Goal: Information Seeking & Learning: Compare options

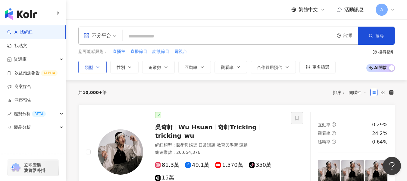
click at [93, 70] on span "類型" at bounding box center [89, 67] width 8 height 5
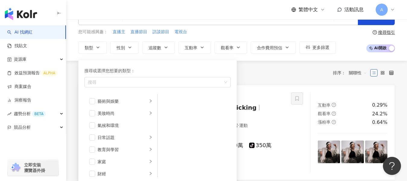
scroll to position [30, 0]
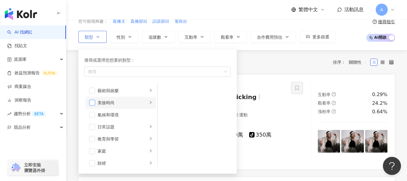
click at [91, 102] on span "button" at bounding box center [92, 102] width 6 height 6
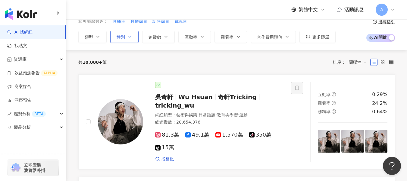
click at [130, 41] on button "性別" at bounding box center [124, 37] width 28 height 12
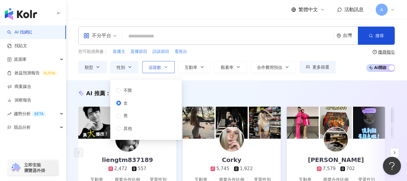
click at [172, 65] on button "追蹤數" at bounding box center [158, 67] width 33 height 12
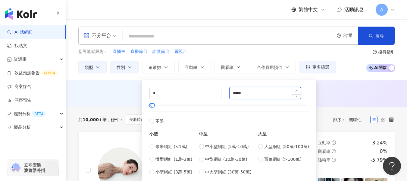
click at [295, 91] on span "Increase Value" at bounding box center [296, 90] width 9 height 7
click at [300, 91] on span "Increase Value" at bounding box center [296, 90] width 9 height 7
type input "*****"
click at [299, 94] on span "Decrease Value" at bounding box center [296, 95] width 9 height 7
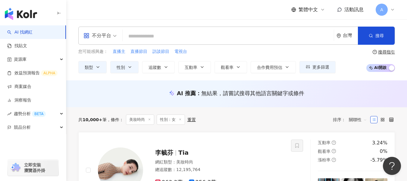
click at [337, 92] on div "AI 推薦 ： 無結果，請嘗試搜尋其他語言關鍵字或條件" at bounding box center [236, 93] width 317 height 8
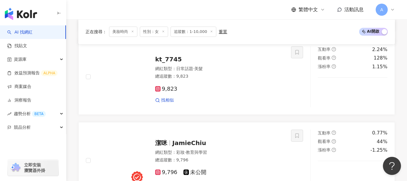
scroll to position [844, 0]
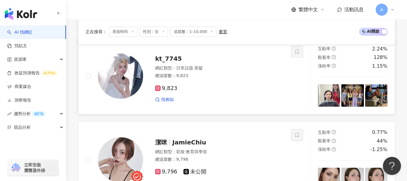
click at [245, 88] on div "9,823" at bounding box center [219, 88] width 129 height 7
click at [395, 11] on icon at bounding box center [392, 9] width 5 height 5
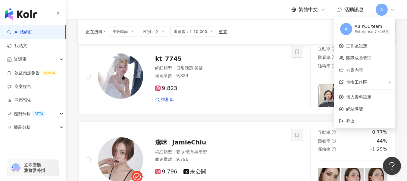
click at [392, 10] on icon at bounding box center [392, 9] width 5 height 5
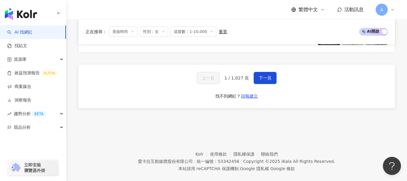
scroll to position [1082, 0]
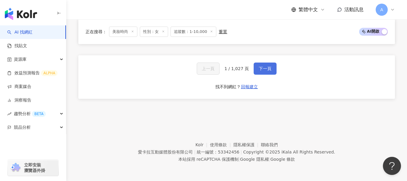
click at [264, 68] on span "下一頁" at bounding box center [265, 68] width 13 height 5
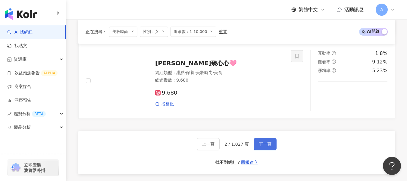
scroll to position [1053, 0]
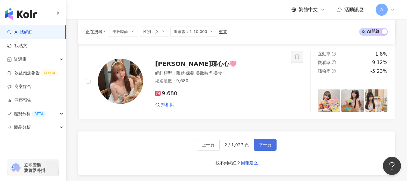
click at [264, 68] on div "𝑪𝒉𝒆𝒏臻心心🩷 網紅類型 ： 甜點 · 保養 · 美妝時尚 · 美食 總追蹤數 ： 9,680 9,680 找相似" at bounding box center [213, 81] width 141 height 53
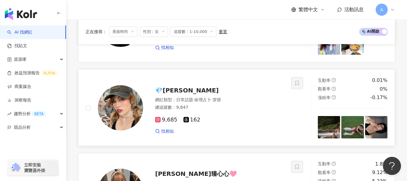
scroll to position [933, 0]
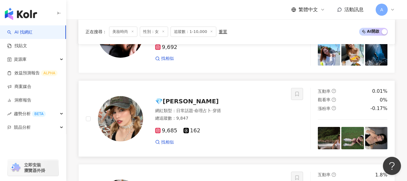
click at [231, 120] on div "總追蹤數 ： 9,847" at bounding box center [219, 118] width 129 height 6
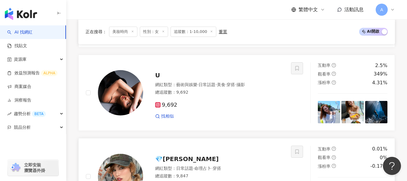
scroll to position [872, 0]
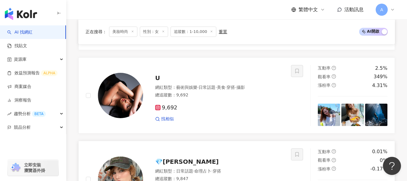
drag, startPoint x: 239, startPoint y: 92, endPoint x: 210, endPoint y: 62, distance: 41.1
click at [239, 92] on div "總追蹤數 ： 9,692" at bounding box center [219, 95] width 129 height 6
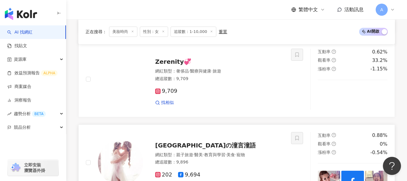
scroll to position [631, 0]
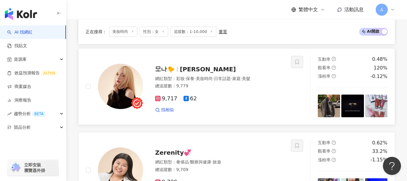
click at [246, 106] on div "9,717 62 找相似" at bounding box center [219, 101] width 129 height 22
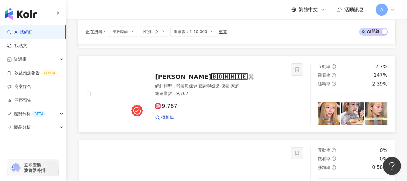
scroll to position [149, 0]
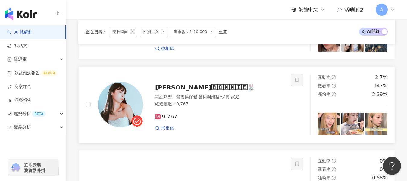
click at [212, 121] on div "9,767 找相似" at bounding box center [219, 120] width 129 height 22
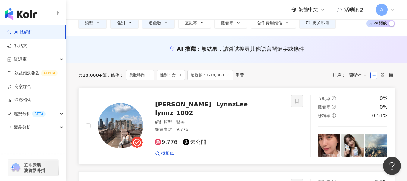
scroll to position [58, 0]
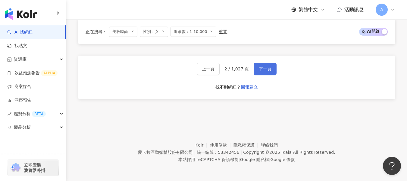
click at [273, 67] on button "下一頁" at bounding box center [265, 69] width 23 height 12
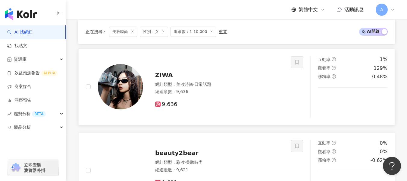
scroll to position [720, 0]
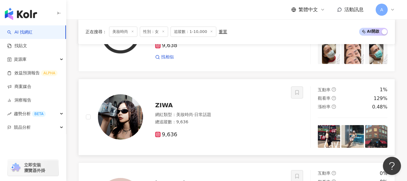
click at [243, 114] on div "網紅類型 ： 美妝時尚 · 日常話題" at bounding box center [219, 115] width 129 height 6
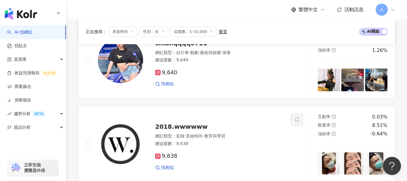
scroll to position [569, 0]
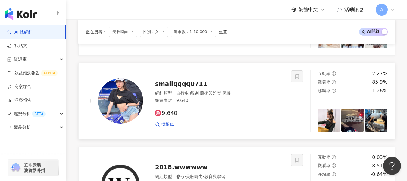
click at [245, 109] on div "9,640 找相似" at bounding box center [219, 116] width 129 height 22
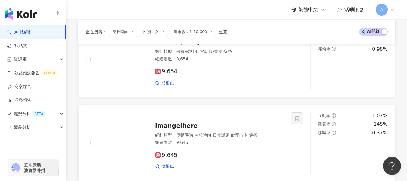
scroll to position [328, 0]
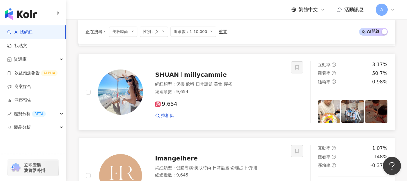
click at [227, 89] on div "總追蹤數 ： 9,654" at bounding box center [219, 92] width 129 height 6
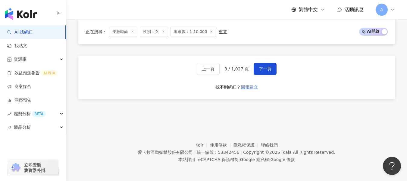
scroll to position [1082, 0]
click at [257, 71] on button "下一頁" at bounding box center [265, 68] width 23 height 12
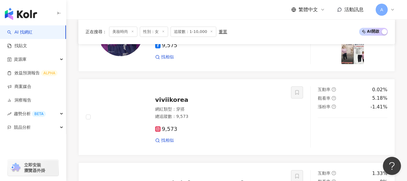
scroll to position [1033, 0]
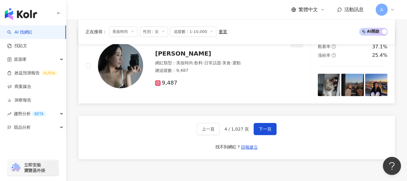
click at [200, 83] on div "9,487" at bounding box center [219, 83] width 129 height 7
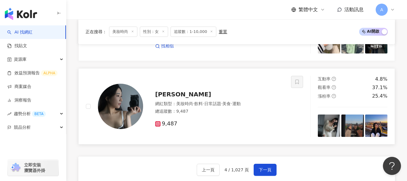
scroll to position [1003, 0]
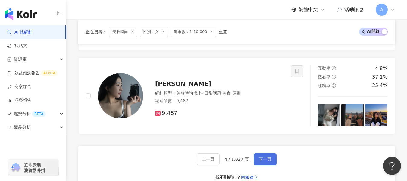
click at [267, 161] on span "下一頁" at bounding box center [265, 158] width 13 height 5
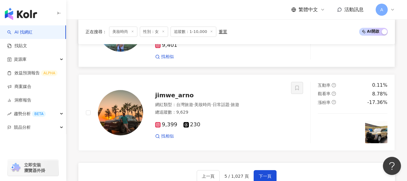
scroll to position [1052, 0]
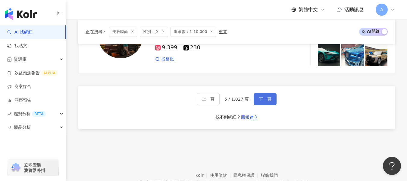
click at [264, 99] on span "下一頁" at bounding box center [265, 98] width 13 height 5
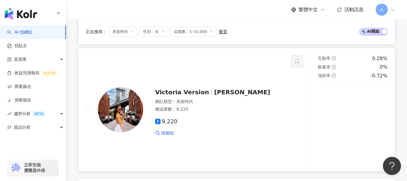
scroll to position [1099, 0]
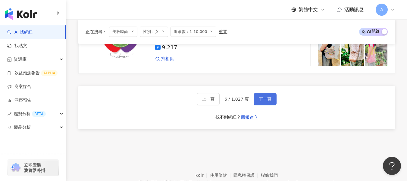
click at [266, 102] on button "下一頁" at bounding box center [265, 99] width 23 height 12
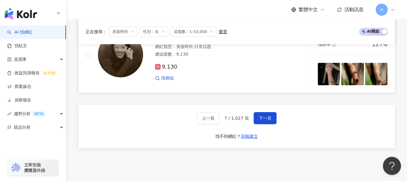
scroll to position [1021, 0]
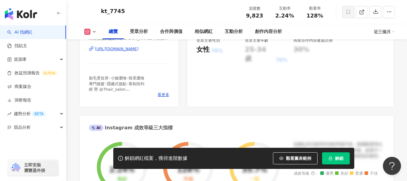
scroll to position [151, 0]
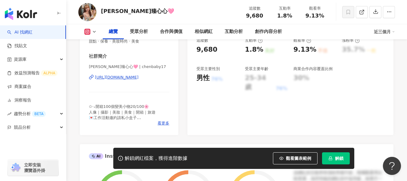
scroll to position [121, 0]
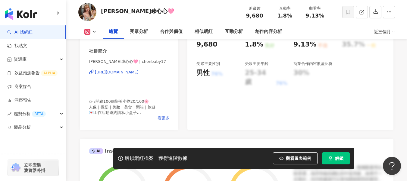
click at [163, 120] on span "看更多" at bounding box center [164, 117] width 12 height 5
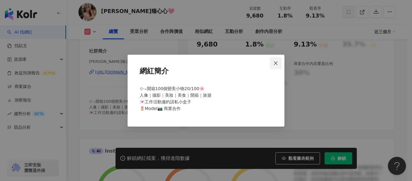
click at [279, 59] on button "Close" at bounding box center [276, 63] width 12 height 12
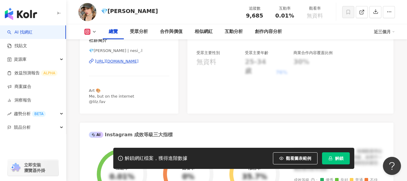
scroll to position [121, 0]
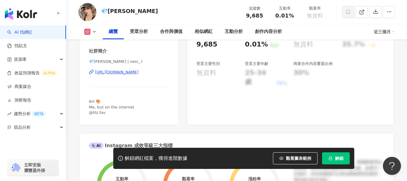
click at [134, 72] on div "https://www.instagram.com/nesi_.l/" at bounding box center [117, 71] width 44 height 5
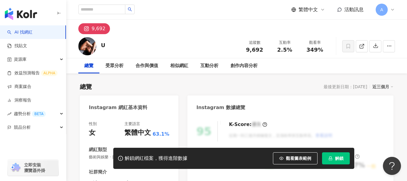
scroll to position [121, 0]
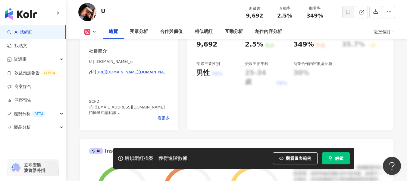
click at [139, 75] on div "[URL][DOMAIN_NAME][DOMAIN_NAME]" at bounding box center [132, 71] width 74 height 5
drag, startPoint x: 277, startPoint y: 18, endPoint x: 294, endPoint y: 16, distance: 17.0
click at [294, 16] on div "2.5%" at bounding box center [284, 16] width 23 height 6
copy span "2.5%"
drag, startPoint x: 314, startPoint y: 15, endPoint x: 327, endPoint y: 17, distance: 13.2
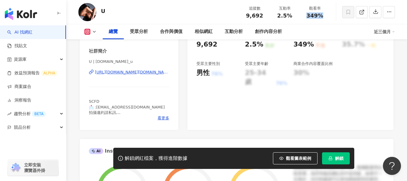
click at [327, 17] on div "觀看率 349%" at bounding box center [315, 11] width 30 height 13
copy span "349%"
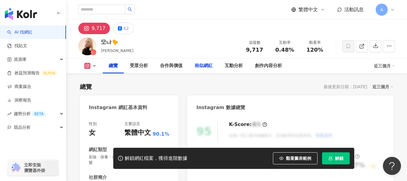
scroll to position [121, 0]
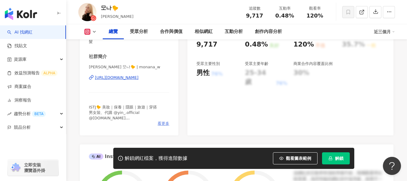
click at [166, 123] on span "看更多" at bounding box center [164, 123] width 12 height 5
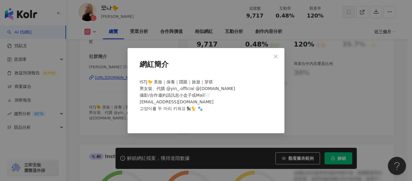
click at [275, 59] on button "Close" at bounding box center [276, 56] width 12 height 12
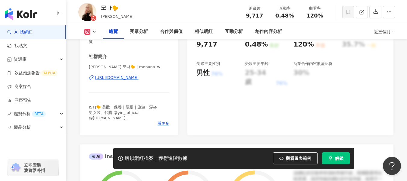
click at [127, 79] on div "https://www.instagram.com/monana_w/" at bounding box center [117, 77] width 44 height 5
drag, startPoint x: 274, startPoint y: 19, endPoint x: 293, endPoint y: 18, distance: 18.4
click at [293, 18] on div "追蹤數 9,717 互動率 0.48% 觀看率 120%" at bounding box center [285, 12] width 90 height 18
copy span "0.48%"
drag, startPoint x: 306, startPoint y: 16, endPoint x: 321, endPoint y: 14, distance: 15.1
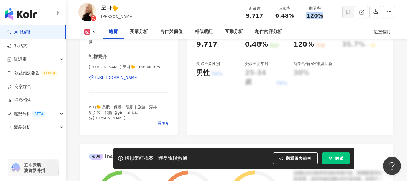
click at [321, 14] on div "120%" at bounding box center [315, 16] width 23 height 6
copy span "120%"
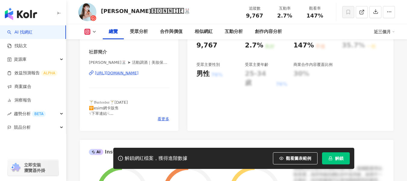
scroll to position [121, 0]
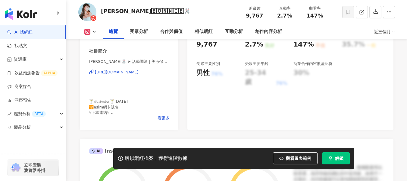
click at [131, 70] on div "[URL][DOMAIN_NAME]" at bounding box center [117, 71] width 44 height 5
drag, startPoint x: 276, startPoint y: 16, endPoint x: 295, endPoint y: 17, distance: 18.4
click at [295, 17] on div "2.7%" at bounding box center [284, 16] width 23 height 6
copy span "2.7%"
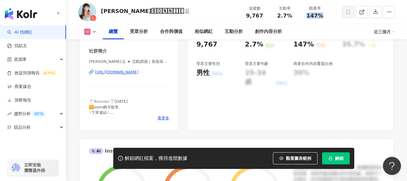
drag, startPoint x: 307, startPoint y: 14, endPoint x: 322, endPoint y: 13, distance: 14.2
click at [322, 13] on span "147%" at bounding box center [315, 16] width 17 height 6
copy span "147%"
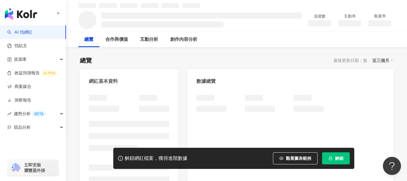
scroll to position [30, 0]
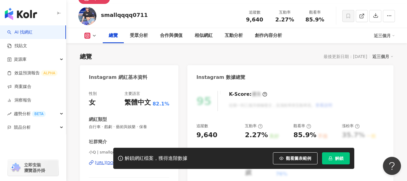
scroll to position [115, 0]
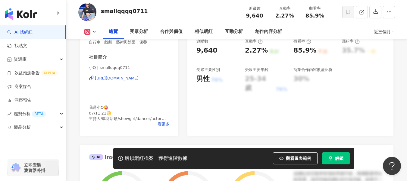
click at [139, 80] on div "https://www.instagram.com/smallqqqq0711/" at bounding box center [117, 77] width 44 height 5
click at [160, 125] on span "看更多" at bounding box center [164, 123] width 12 height 5
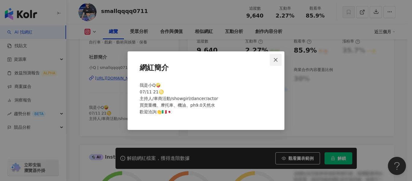
click at [275, 64] on button "Close" at bounding box center [276, 60] width 12 height 12
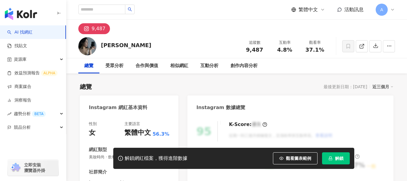
scroll to position [121, 0]
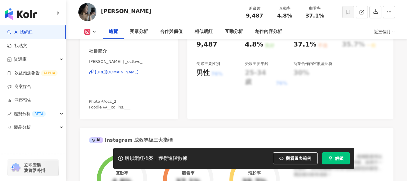
click at [109, 71] on div "[URL][DOMAIN_NAME]" at bounding box center [117, 71] width 44 height 5
